Goal: Transaction & Acquisition: Purchase product/service

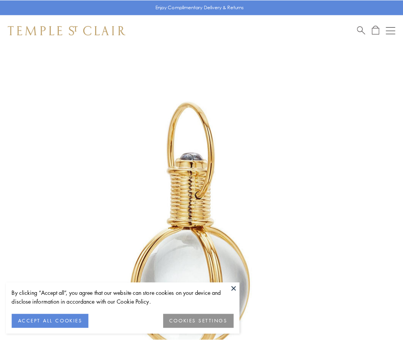
scroll to position [200, 0]
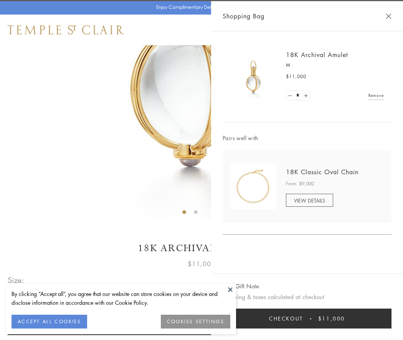
click at [307, 319] on button "Checkout $11,000" at bounding box center [306, 319] width 169 height 20
